Goal: Navigation & Orientation: Find specific page/section

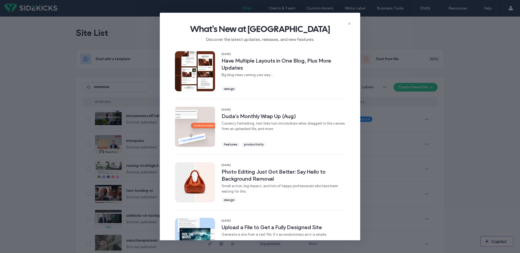
click at [350, 22] on icon at bounding box center [349, 23] width 4 height 4
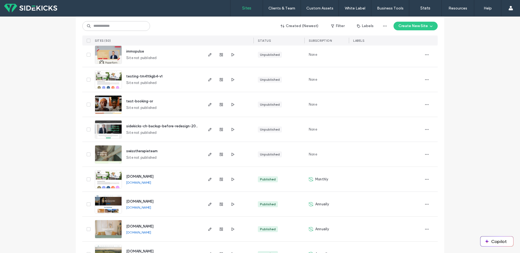
scroll to position [90, 0]
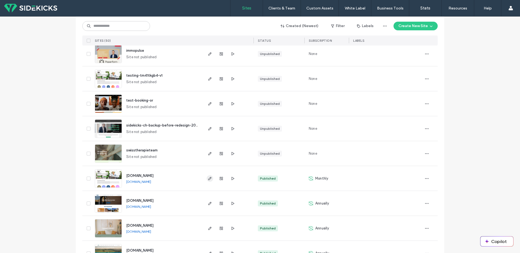
click at [207, 181] on span "button" at bounding box center [210, 178] width 7 height 7
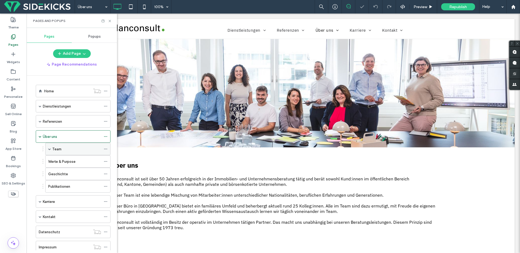
click at [49, 149] on span at bounding box center [49, 149] width 3 height 3
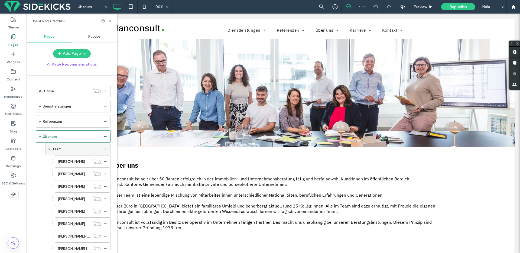
click at [66, 151] on div "Team" at bounding box center [76, 149] width 49 height 6
click at [68, 157] on div at bounding box center [260, 126] width 520 height 253
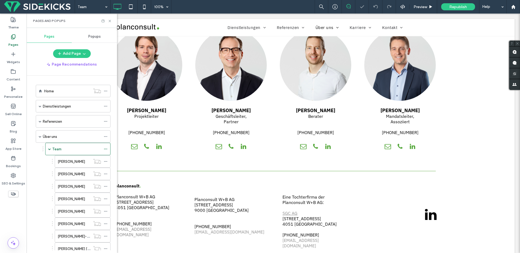
scroll to position [808, 0]
